Goal: Task Accomplishment & Management: Use online tool/utility

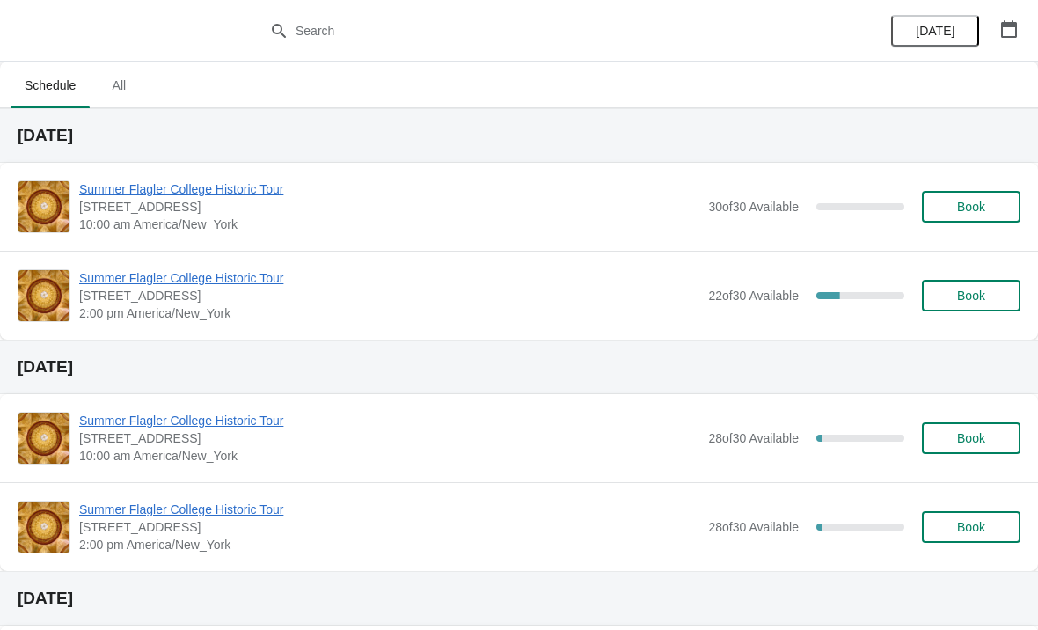
click at [957, 222] on button "Book" at bounding box center [971, 207] width 99 height 32
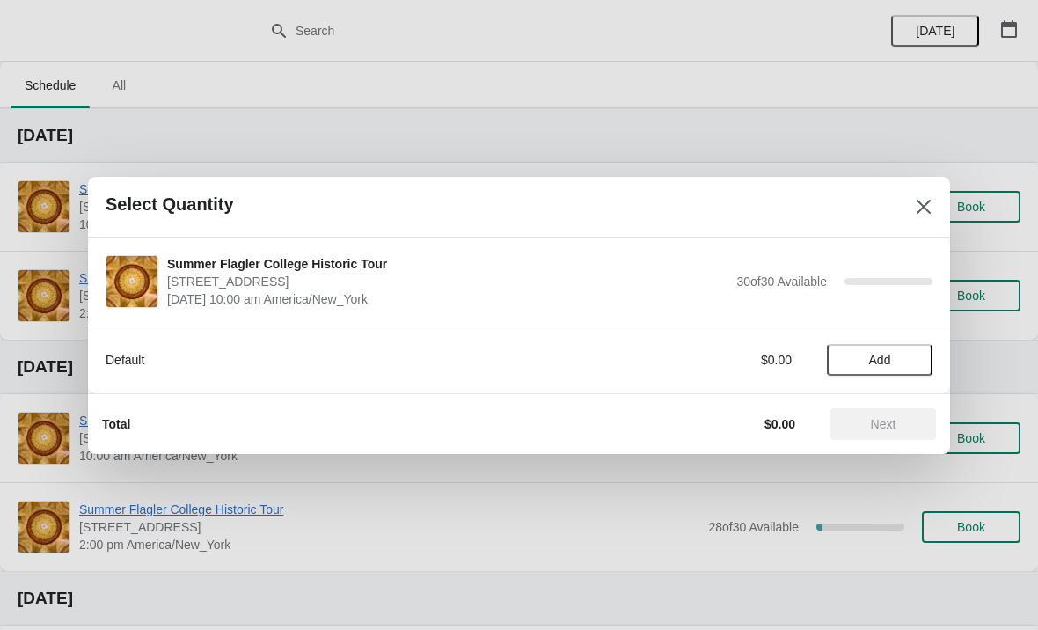
click at [884, 366] on span "Add" at bounding box center [880, 360] width 22 height 14
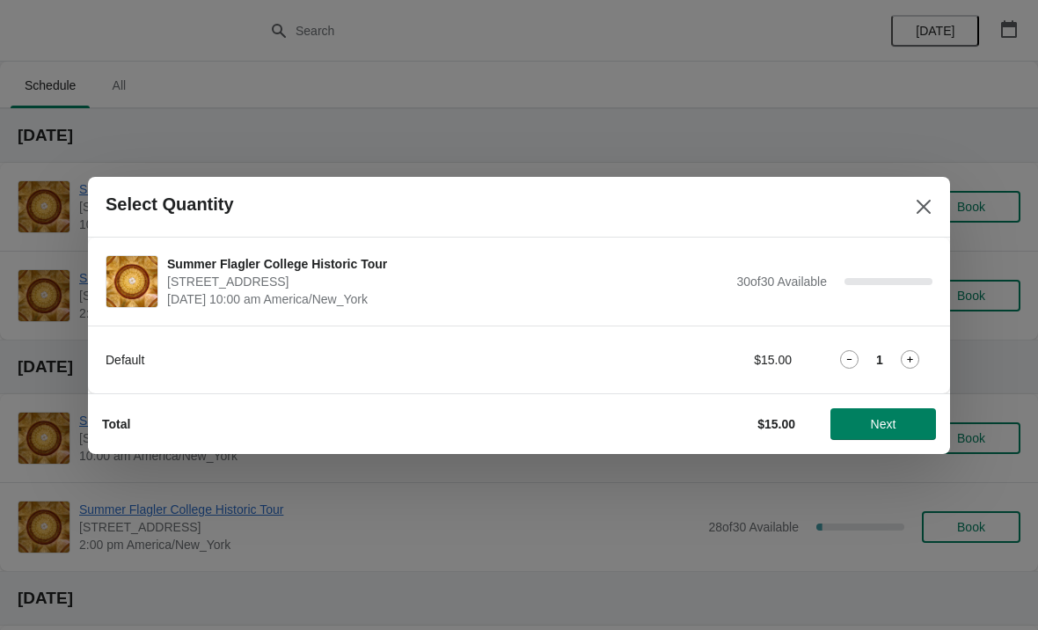
click at [919, 363] on icon at bounding box center [910, 359] width 18 height 18
click at [879, 411] on button "Next" at bounding box center [884, 424] width 106 height 32
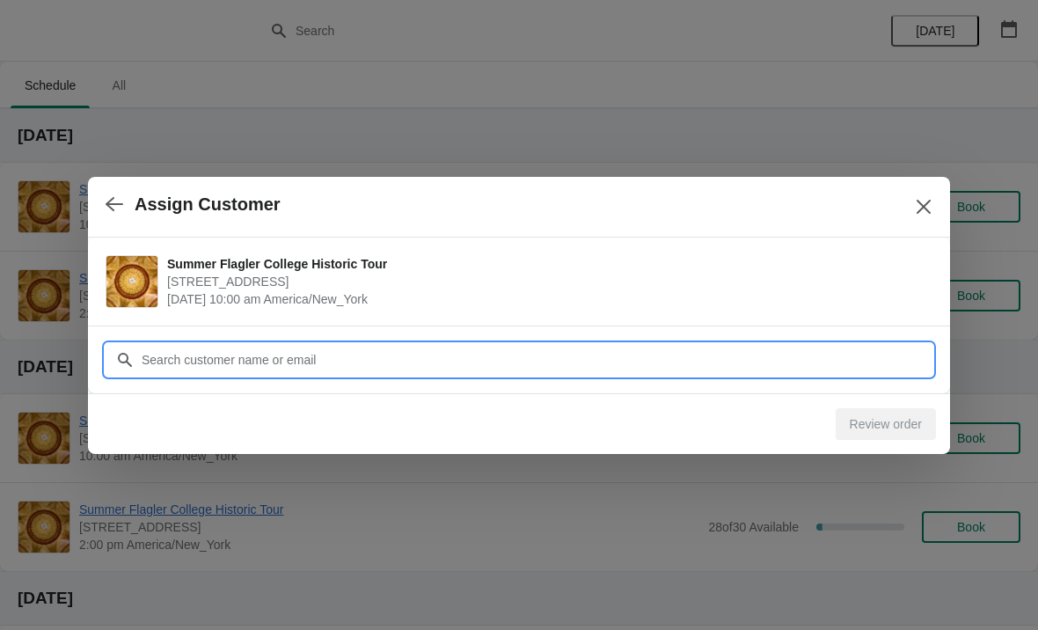
click at [206, 357] on input "Customer" at bounding box center [537, 360] width 792 height 32
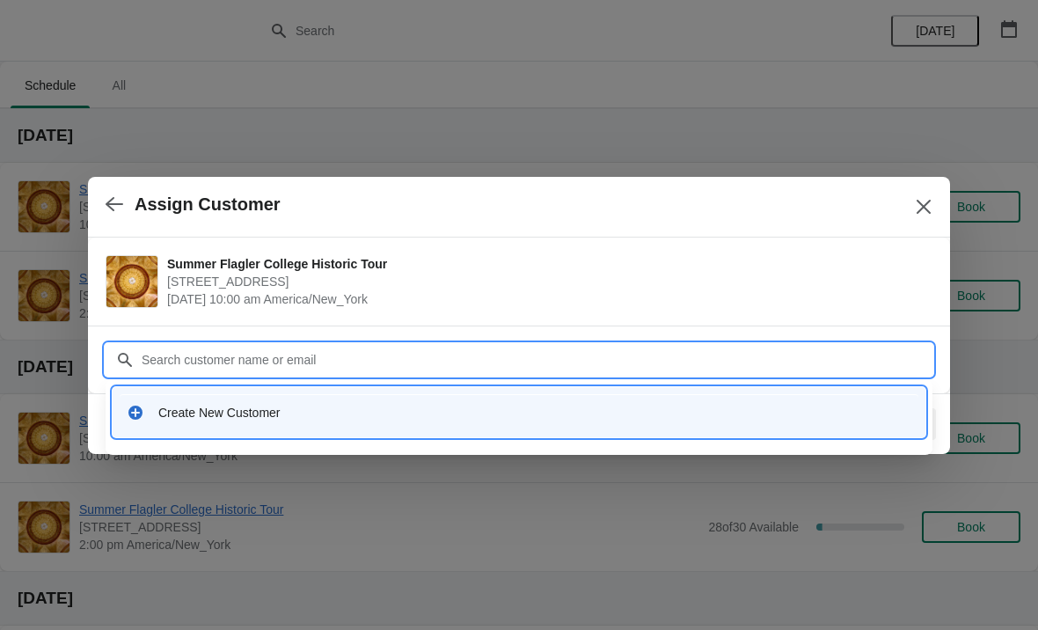
click at [170, 425] on div "Create New Customer" at bounding box center [519, 412] width 799 height 36
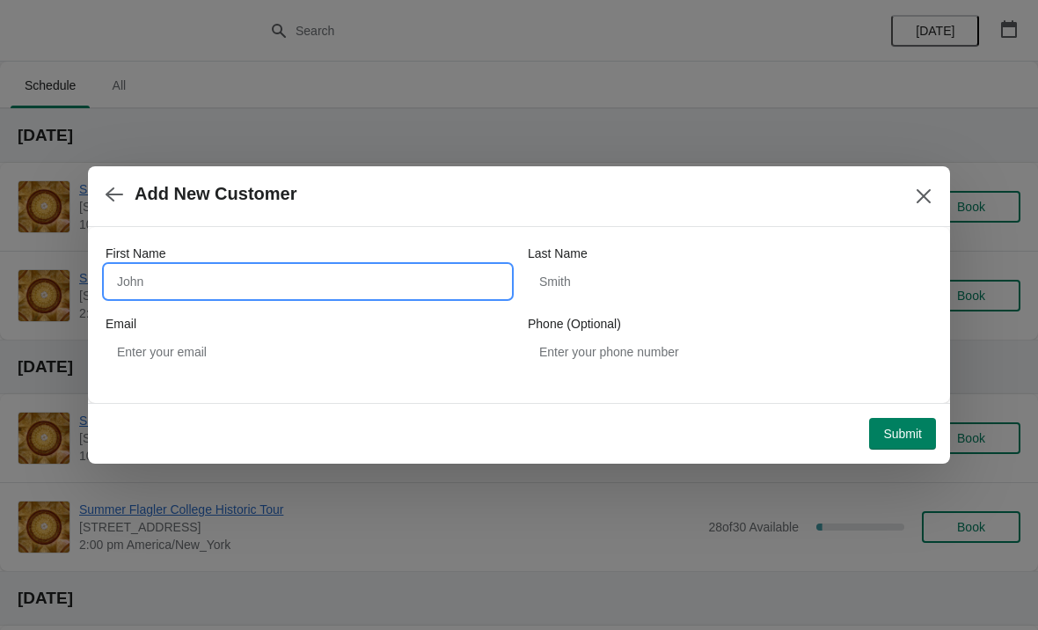
click at [153, 281] on input "First Name" at bounding box center [308, 282] width 405 height 32
type input "Walter"
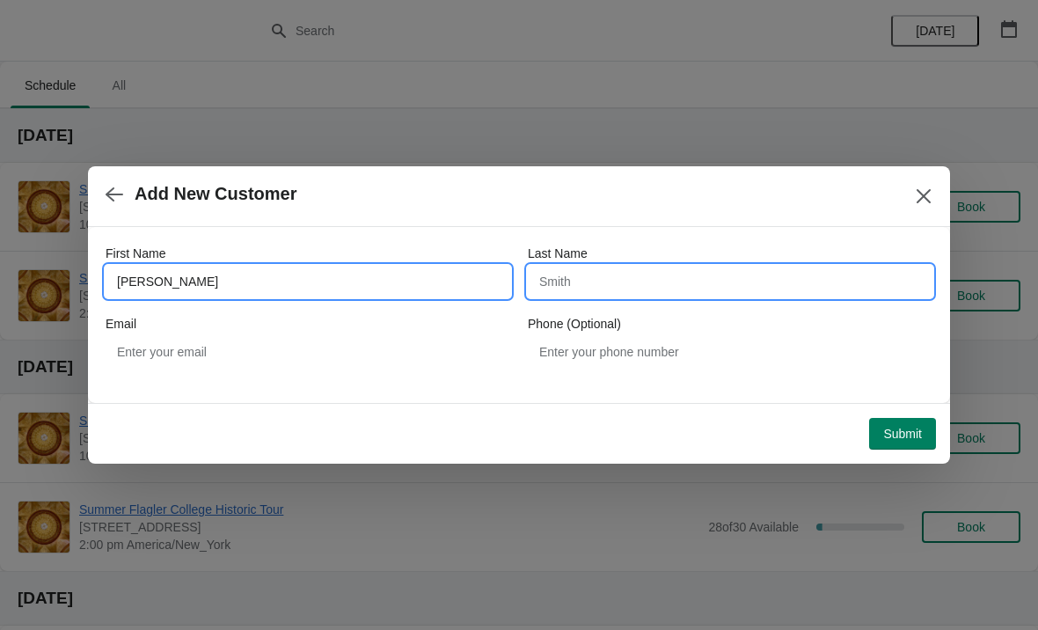
click at [732, 279] on input "Last Name" at bounding box center [730, 282] width 405 height 32
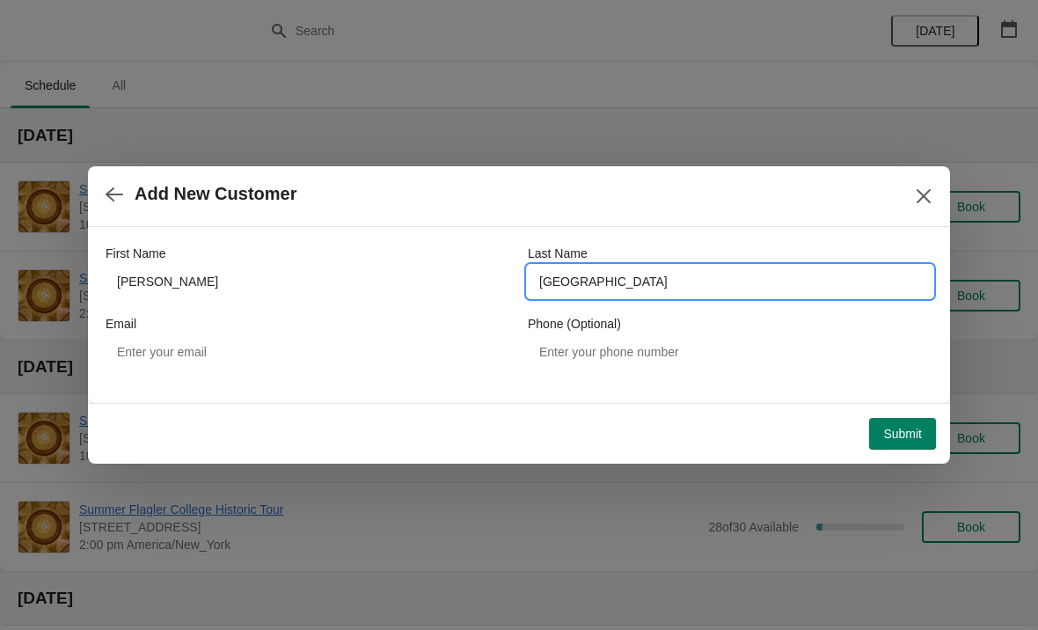
type input "Chevillet"
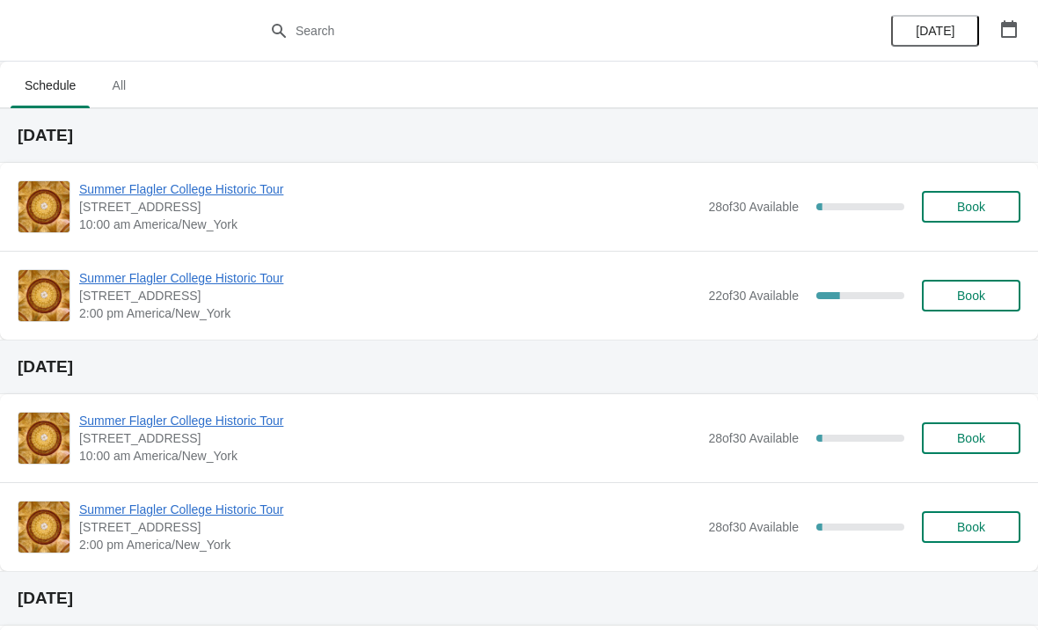
click at [140, 191] on span "Summer Flagler College Historic Tour" at bounding box center [389, 189] width 620 height 18
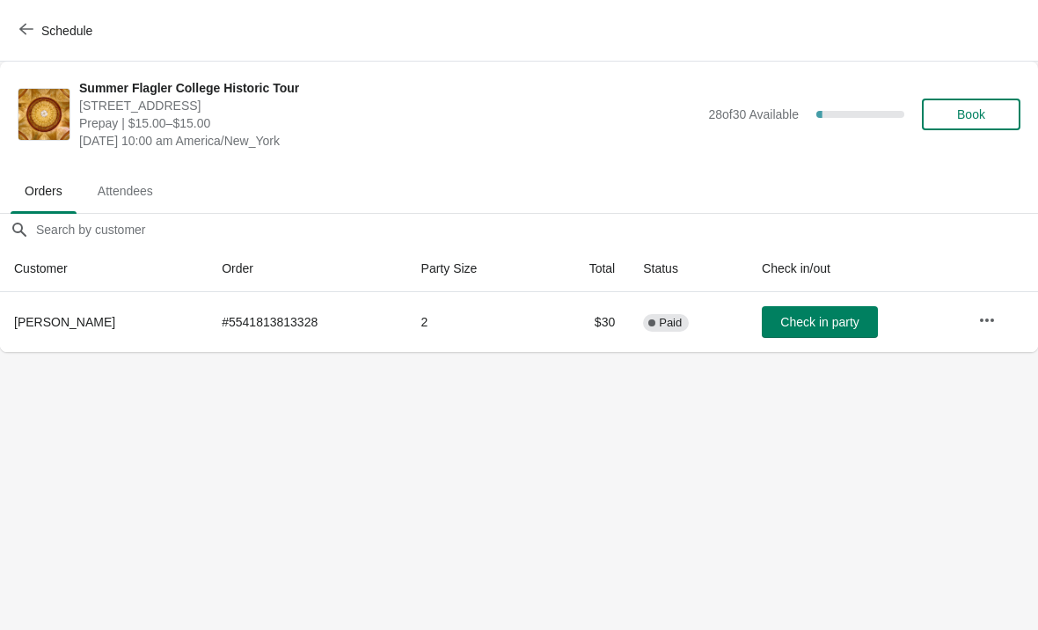
click at [789, 328] on span "Check in party" at bounding box center [820, 322] width 78 height 14
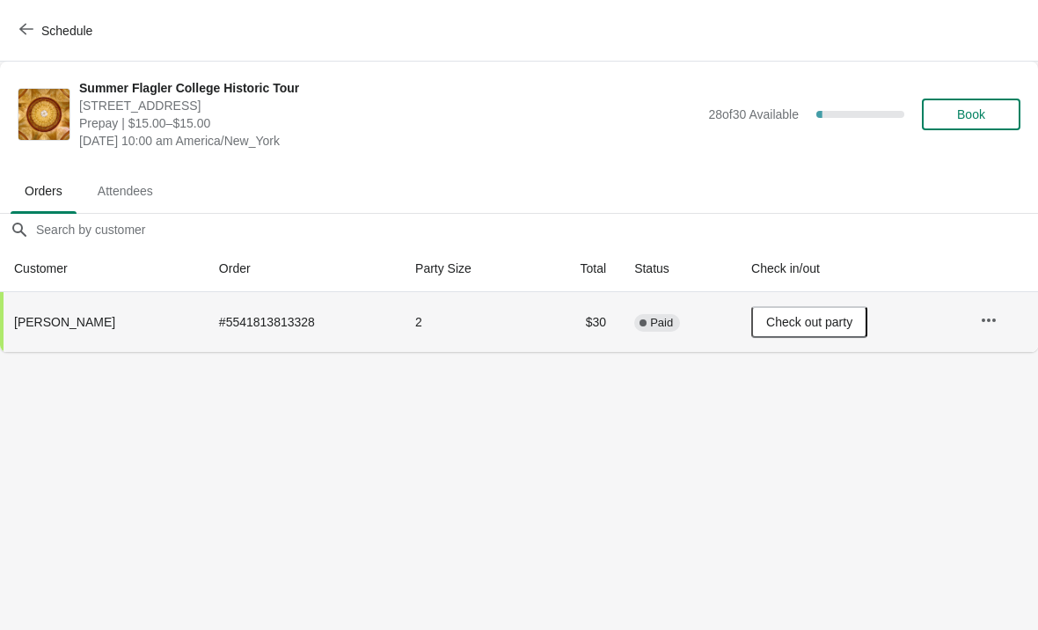
click at [48, 46] on button "Schedule" at bounding box center [58, 31] width 98 height 32
